Goal: Transaction & Acquisition: Purchase product/service

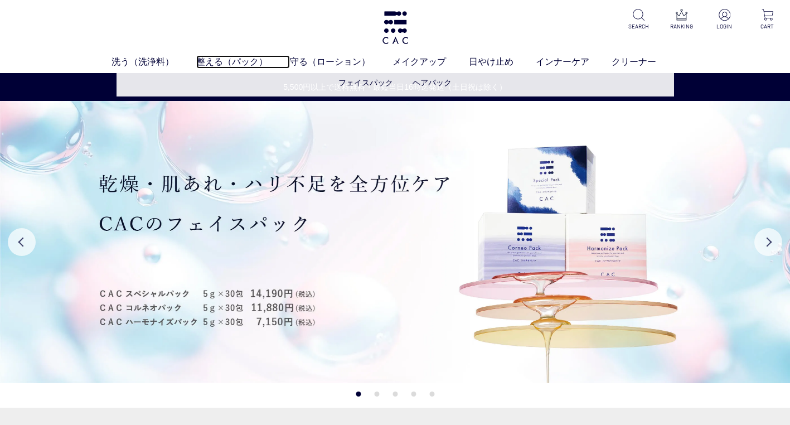
drag, startPoint x: 239, startPoint y: 64, endPoint x: 249, endPoint y: 71, distance: 11.9
click at [239, 64] on link "整える（パック）" at bounding box center [243, 61] width 94 height 13
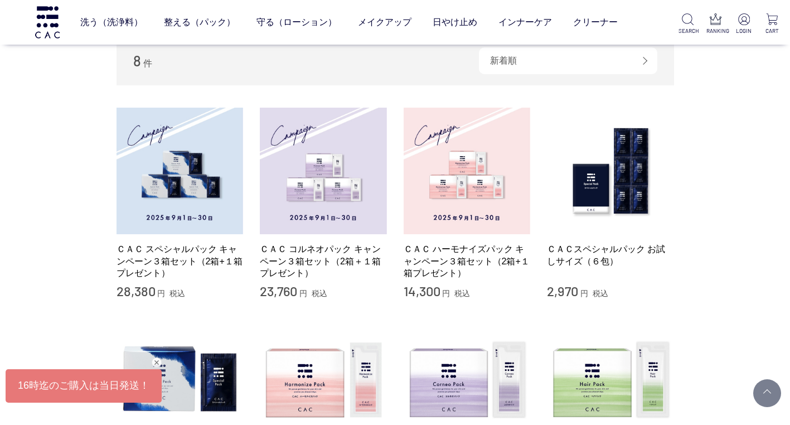
scroll to position [223, 0]
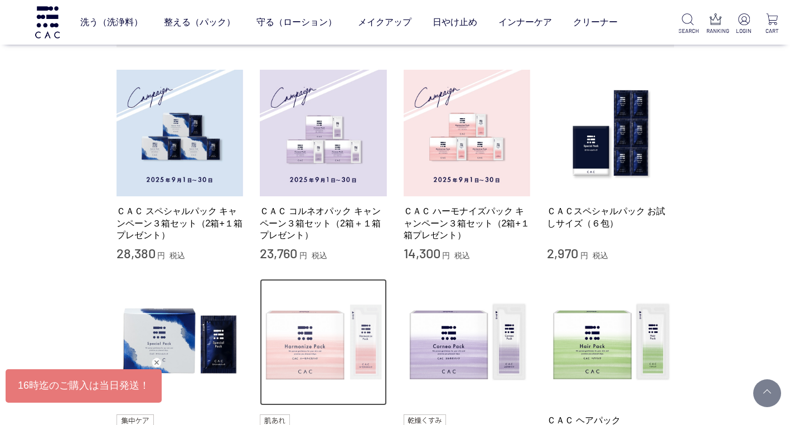
click at [308, 357] on img at bounding box center [323, 342] width 127 height 127
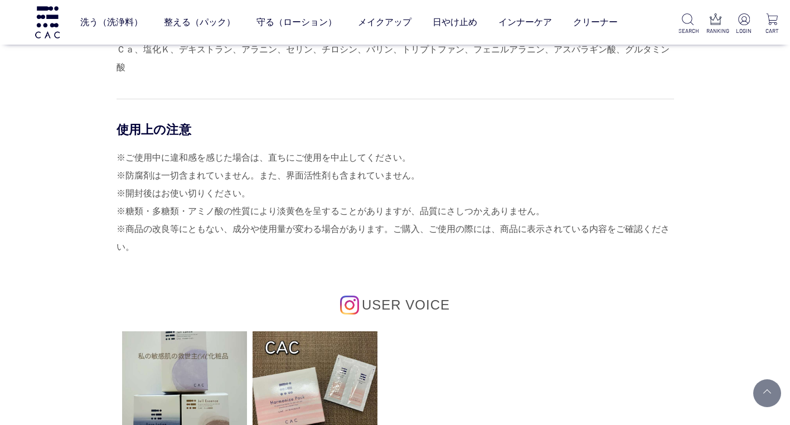
scroll to position [4349, 0]
